Goal: Find specific page/section: Find specific page/section

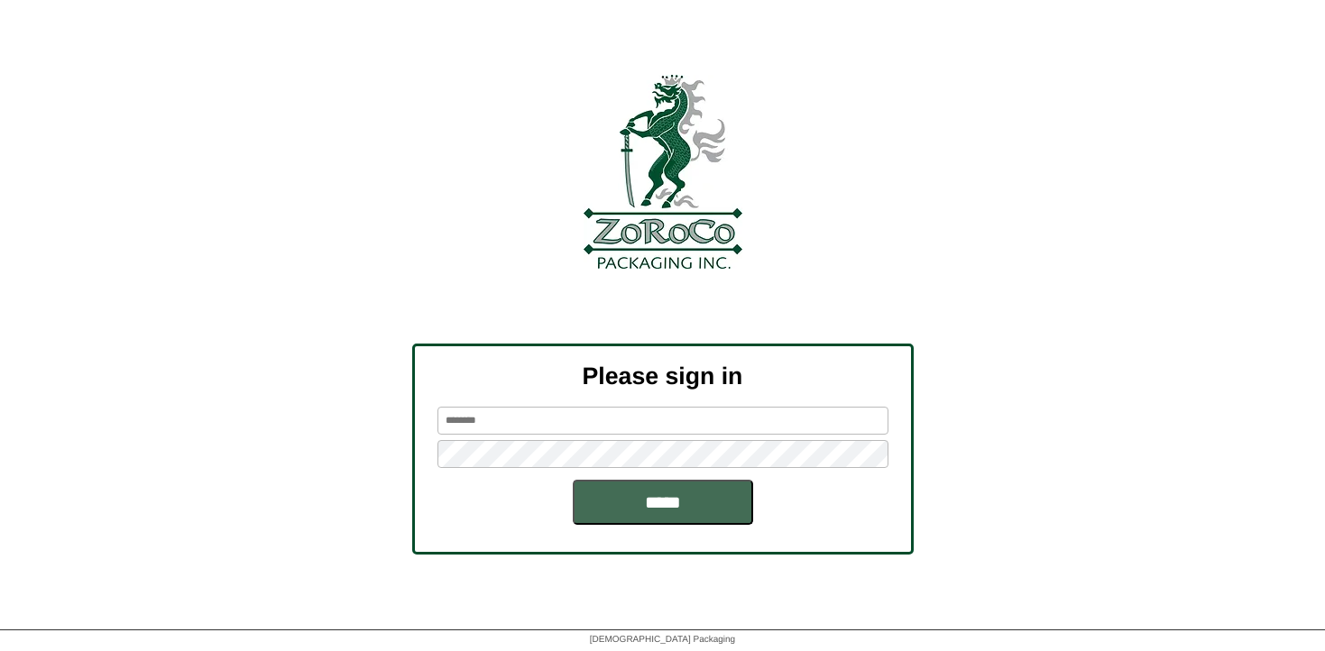
type input "********"
click at [729, 516] on input "*****" at bounding box center [663, 502] width 180 height 45
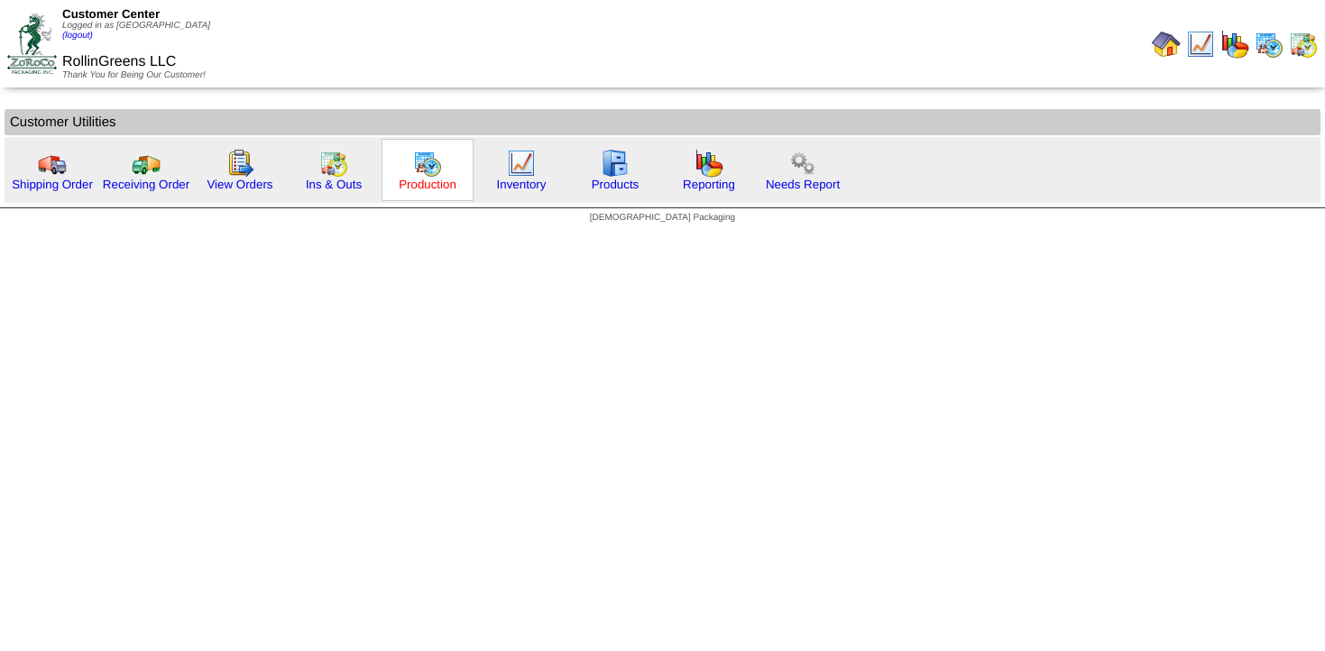
click at [448, 181] on link "Production" at bounding box center [428, 185] width 58 height 14
